Goal: Task Accomplishment & Management: Manage account settings

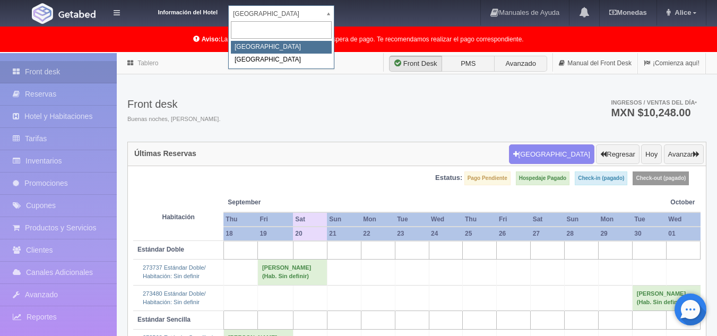
click at [326, 53] on body "Información del Hotel [GEOGRAPHIC_DATA] Campeche [GEOGRAPHIC_DATA] Campeche [GE…" at bounding box center [358, 311] width 717 height 517
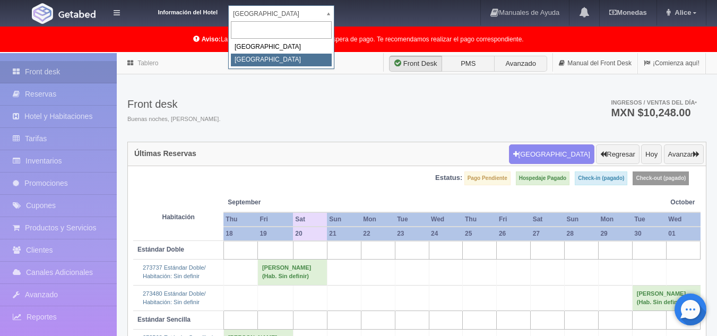
select select "375"
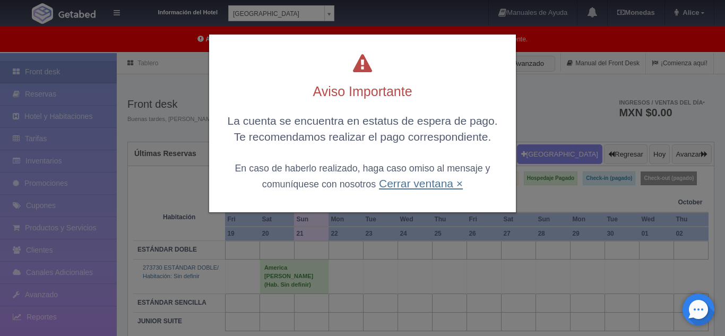
click at [407, 188] on link "Cerrar ventana ×" at bounding box center [421, 183] width 84 height 12
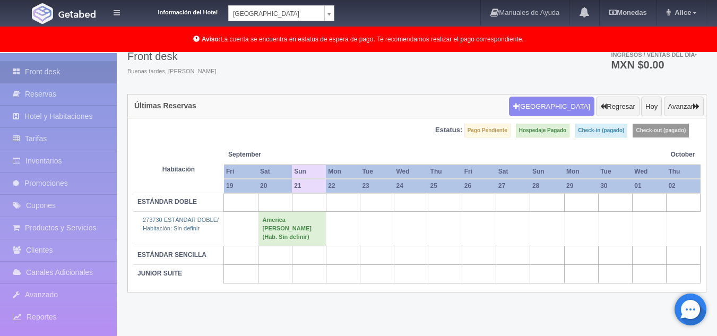
scroll to position [54, 0]
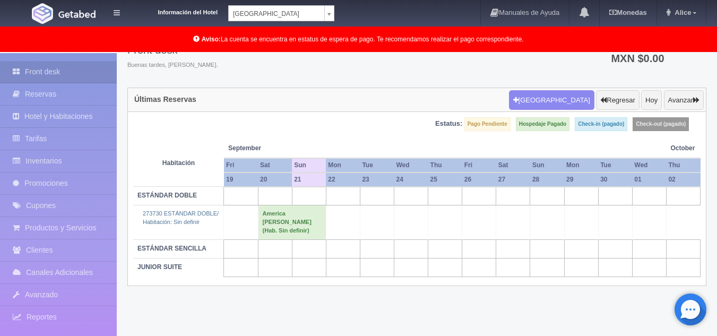
click at [327, 14] on body "Información del Hotel [GEOGRAPHIC_DATA] Campeche [GEOGRAPHIC_DATA] Colonial Man…" at bounding box center [358, 167] width 717 height 337
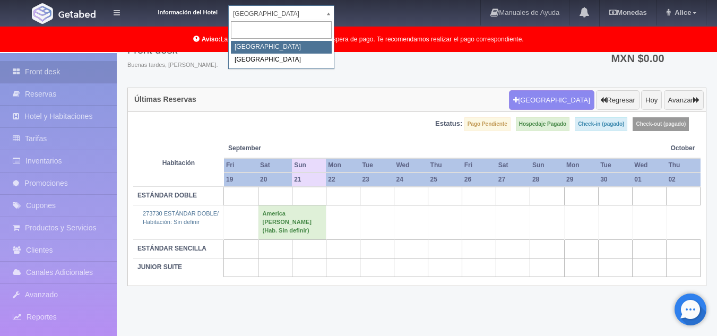
select select "342"
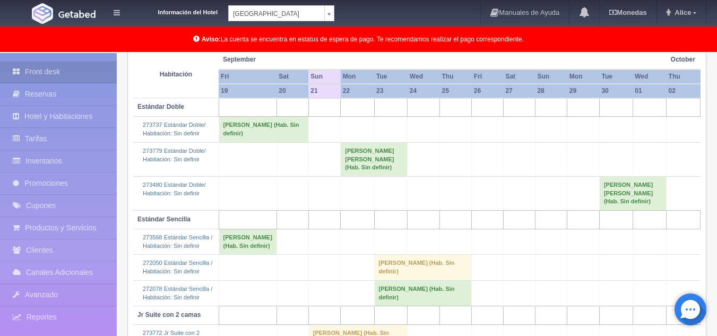
scroll to position [126, 0]
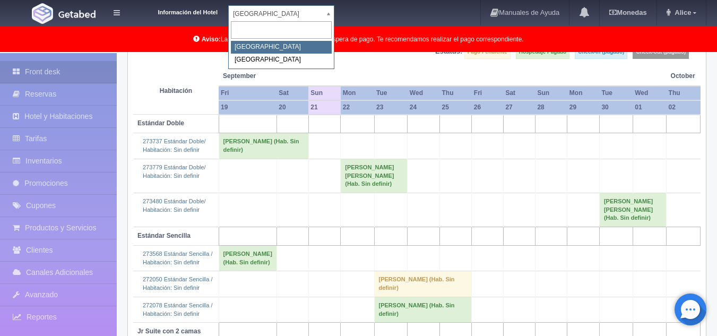
click at [323, 16] on body "Información del Hotel Hotel Plaza Campeche Hotel Plaza Campeche Hotel Plaza Col…" at bounding box center [358, 211] width 717 height 568
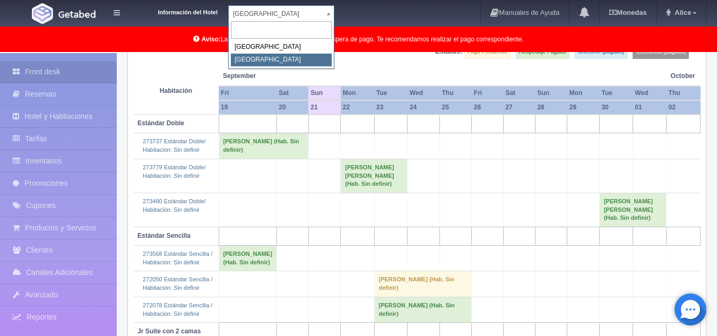
select select "375"
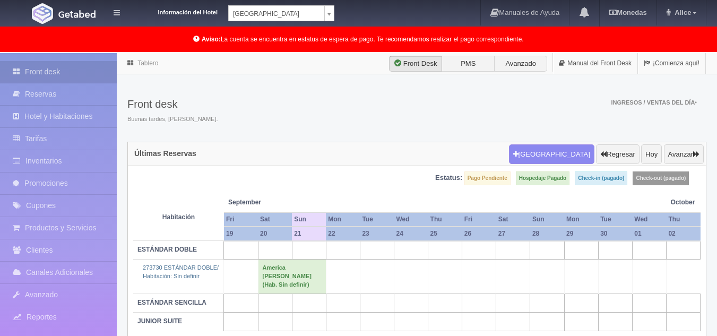
scroll to position [53, 0]
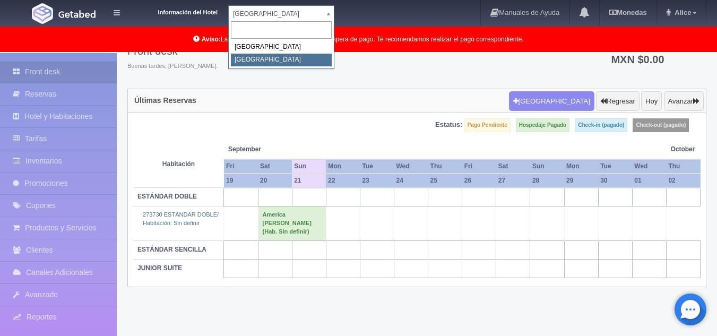
click at [324, 8] on body "Información del Hotel Hotel Plaza Colonial Hotel Plaza Campeche Hotel Plaza Col…" at bounding box center [358, 168] width 717 height 337
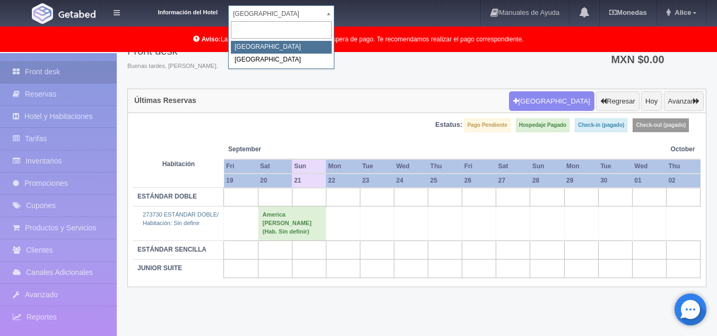
select select "342"
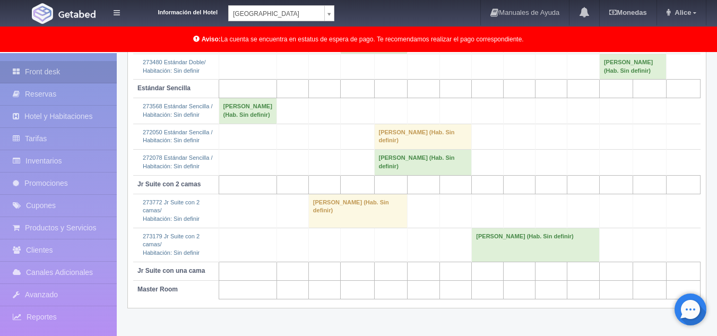
scroll to position [286, 0]
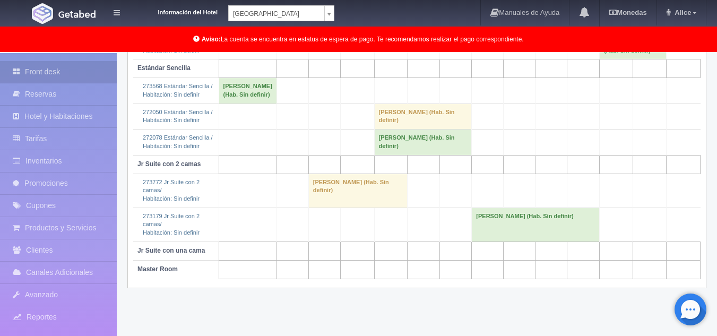
click at [309, 208] on td "[PERSON_NAME] (Hab. Sin definir)" at bounding box center [357, 191] width 99 height 34
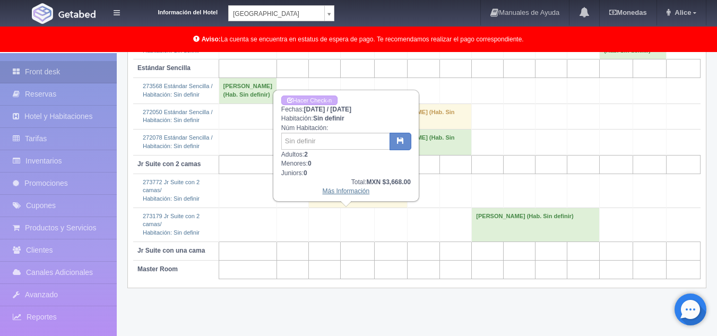
click at [343, 191] on link "Más Información" at bounding box center [345, 190] width 47 height 7
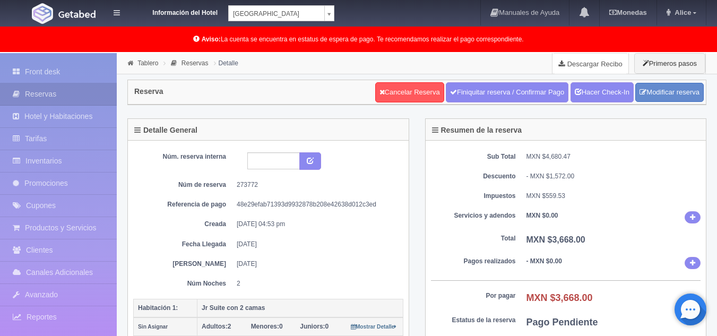
click at [581, 66] on link "Descargar Recibo" at bounding box center [591, 63] width 76 height 21
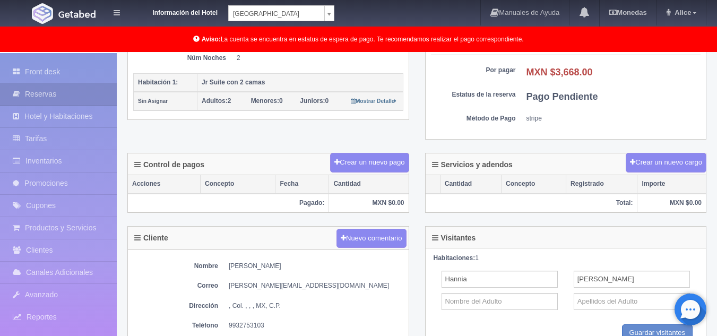
scroll to position [265, 0]
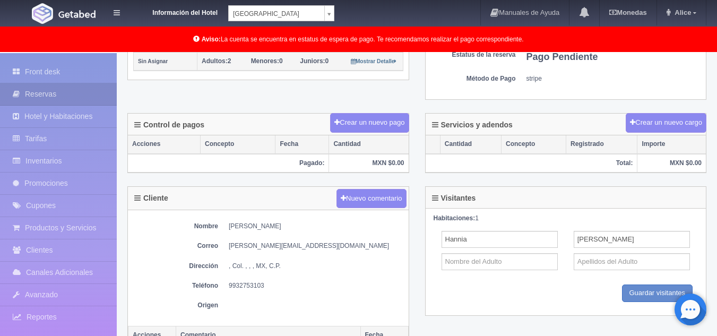
click at [576, 75] on dd "stripe" at bounding box center [613, 78] width 175 height 9
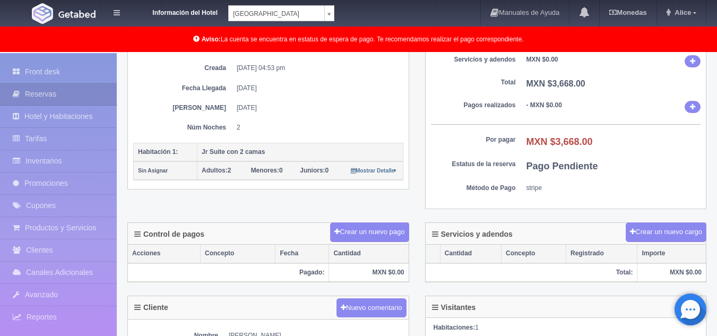
scroll to position [0, 0]
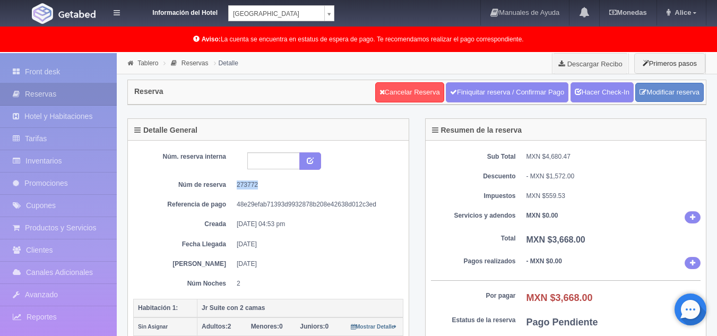
drag, startPoint x: 257, startPoint y: 183, endPoint x: 234, endPoint y: 186, distance: 23.0
click at [234, 186] on dl "Núm de reserva 273772" at bounding box center [268, 184] width 254 height 9
copy dd "273772"
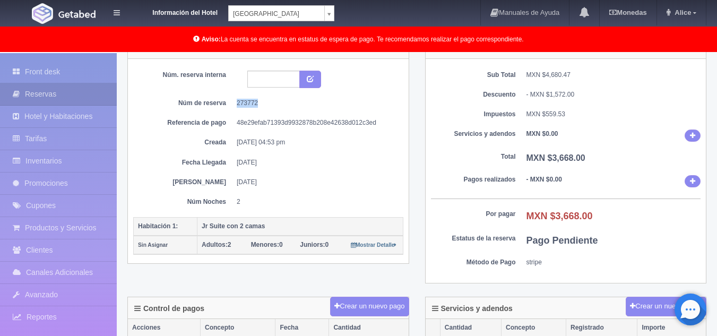
scroll to position [81, 0]
